Goal: Task Accomplishment & Management: Manage account settings

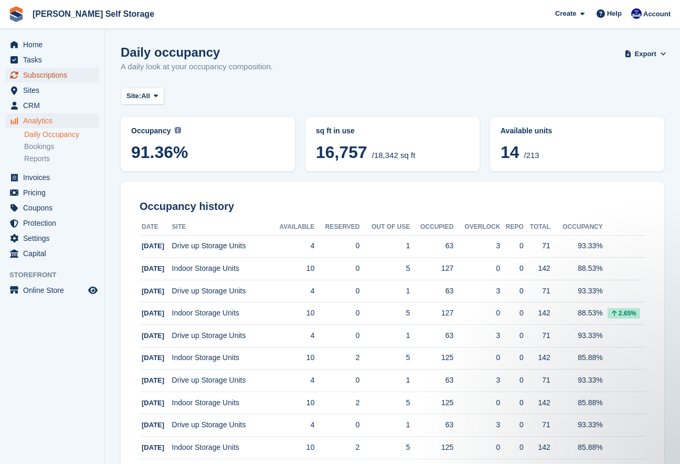
click at [37, 77] on span "Subscriptions" at bounding box center [54, 75] width 63 height 15
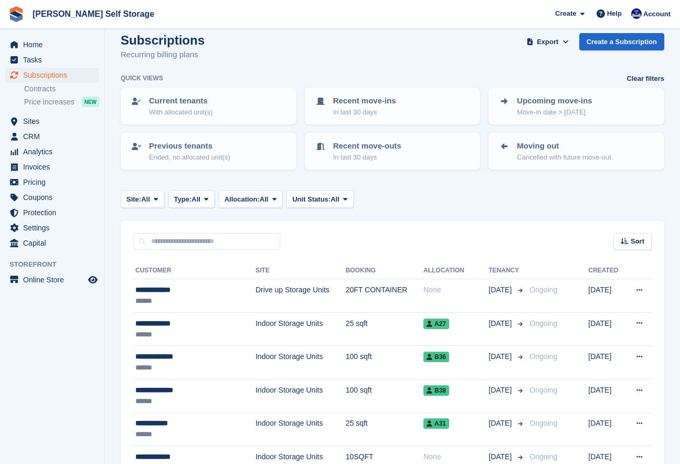
scroll to position [15, 0]
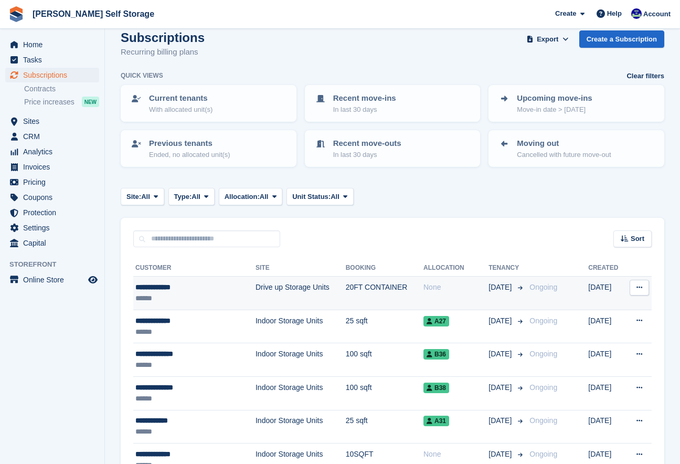
click at [256, 289] on td "Drive up Storage Units" at bounding box center [301, 294] width 90 height 34
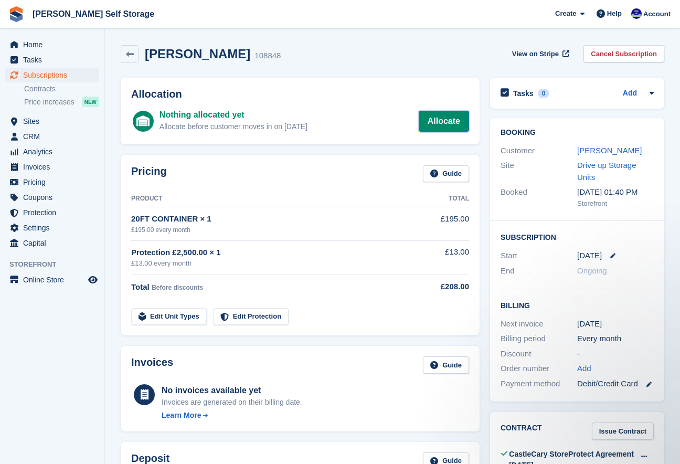
click at [450, 120] on link "Allocate" at bounding box center [444, 121] width 50 height 21
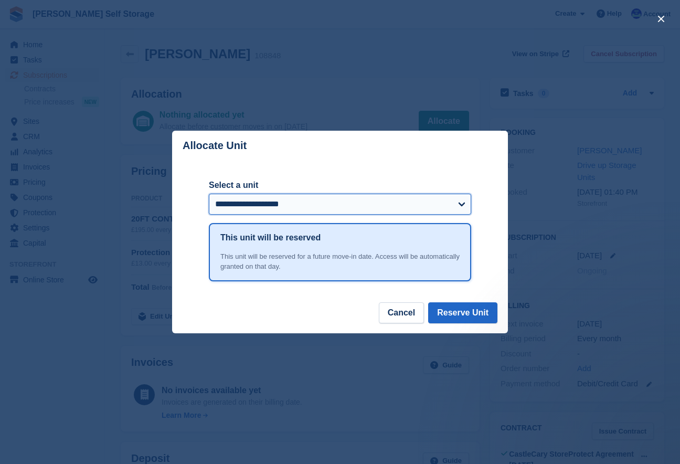
click at [464, 205] on select "**********" at bounding box center [340, 204] width 262 height 21
select select "*****"
click at [209, 194] on select "**********" at bounding box center [340, 204] width 262 height 21
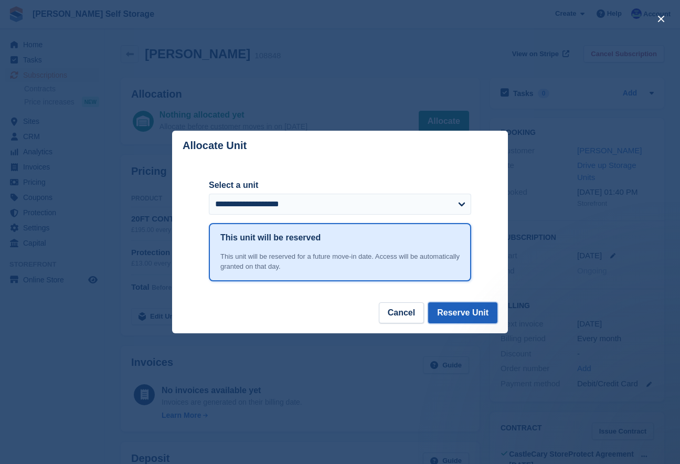
click at [461, 320] on button "Reserve Unit" at bounding box center [462, 312] width 69 height 21
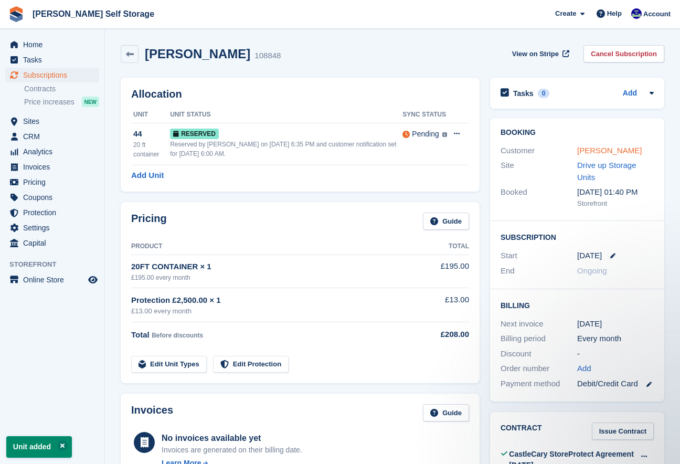
click at [601, 150] on link "Josh chappell" at bounding box center [609, 150] width 65 height 9
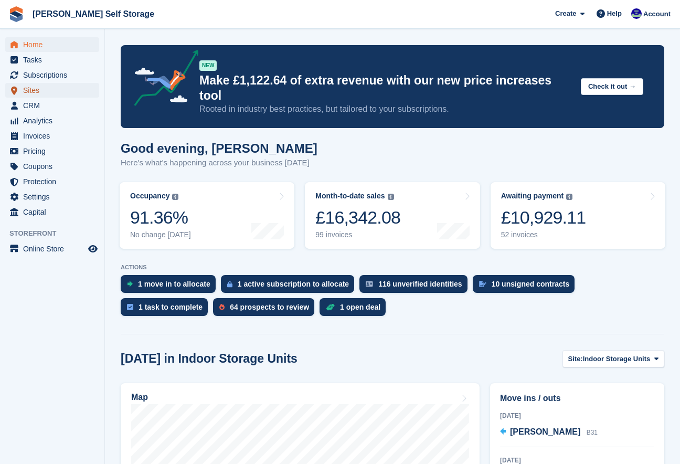
click at [20, 92] on link "Sites" at bounding box center [52, 90] width 94 height 15
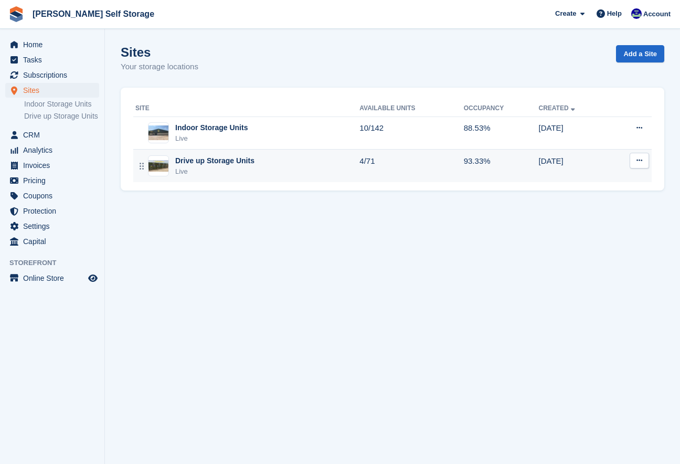
click at [188, 167] on div "Live" at bounding box center [214, 171] width 79 height 10
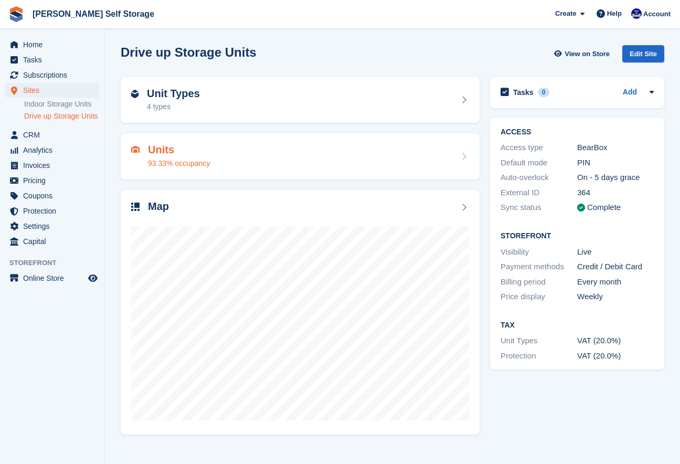
click at [152, 159] on div "93.33% occupancy" at bounding box center [179, 163] width 62 height 11
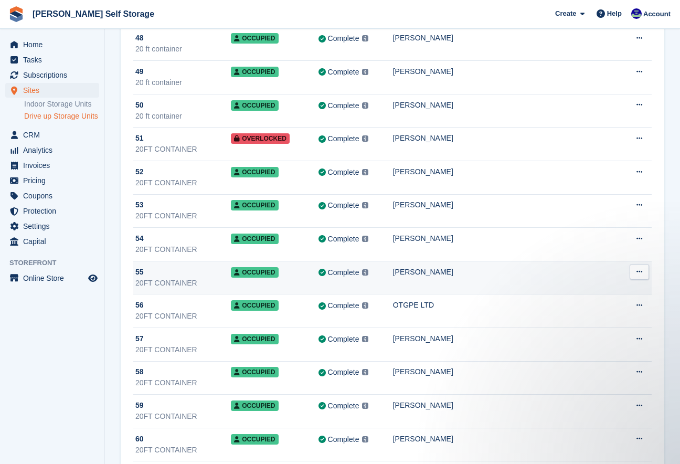
scroll to position [1676, 0]
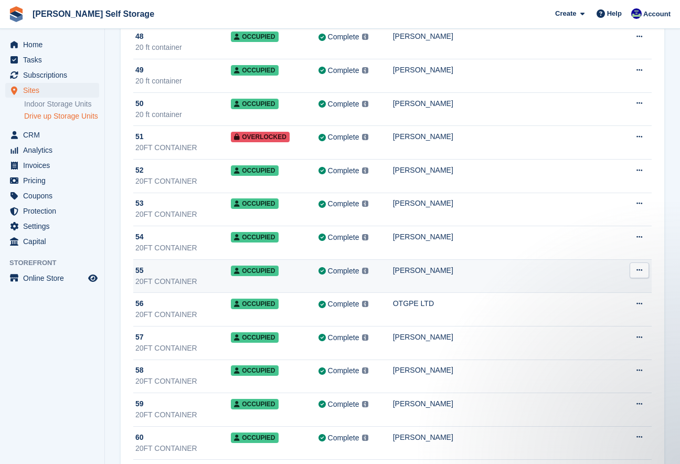
click at [446, 271] on div "[PERSON_NAME]" at bounding box center [506, 270] width 226 height 11
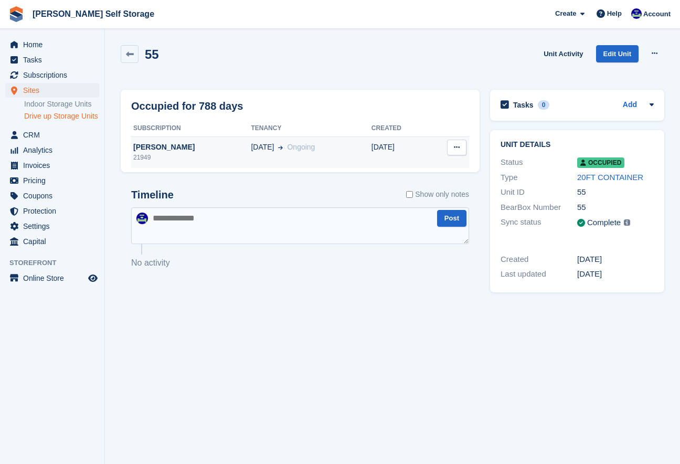
click at [141, 147] on div "[PERSON_NAME]" at bounding box center [191, 147] width 120 height 11
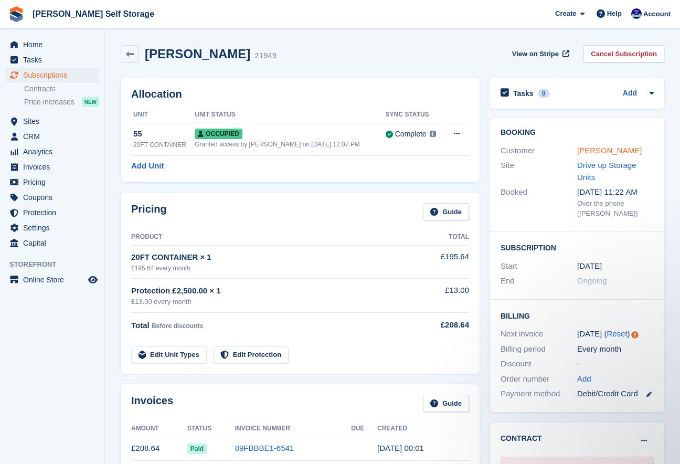
click at [600, 148] on link "[PERSON_NAME]" at bounding box center [609, 150] width 65 height 9
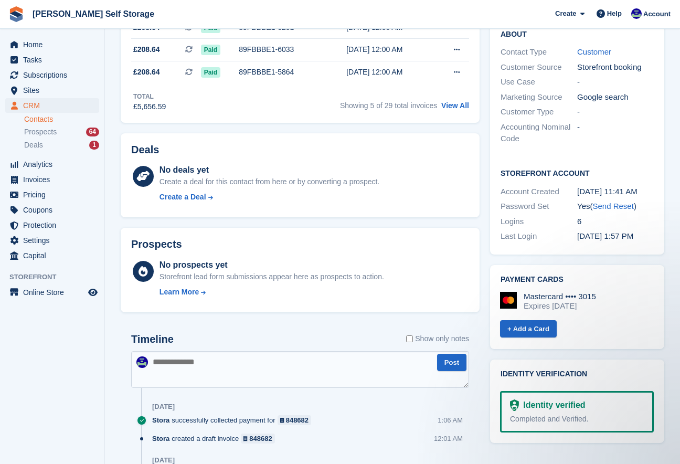
scroll to position [315, 0]
